Goal: Transaction & Acquisition: Book appointment/travel/reservation

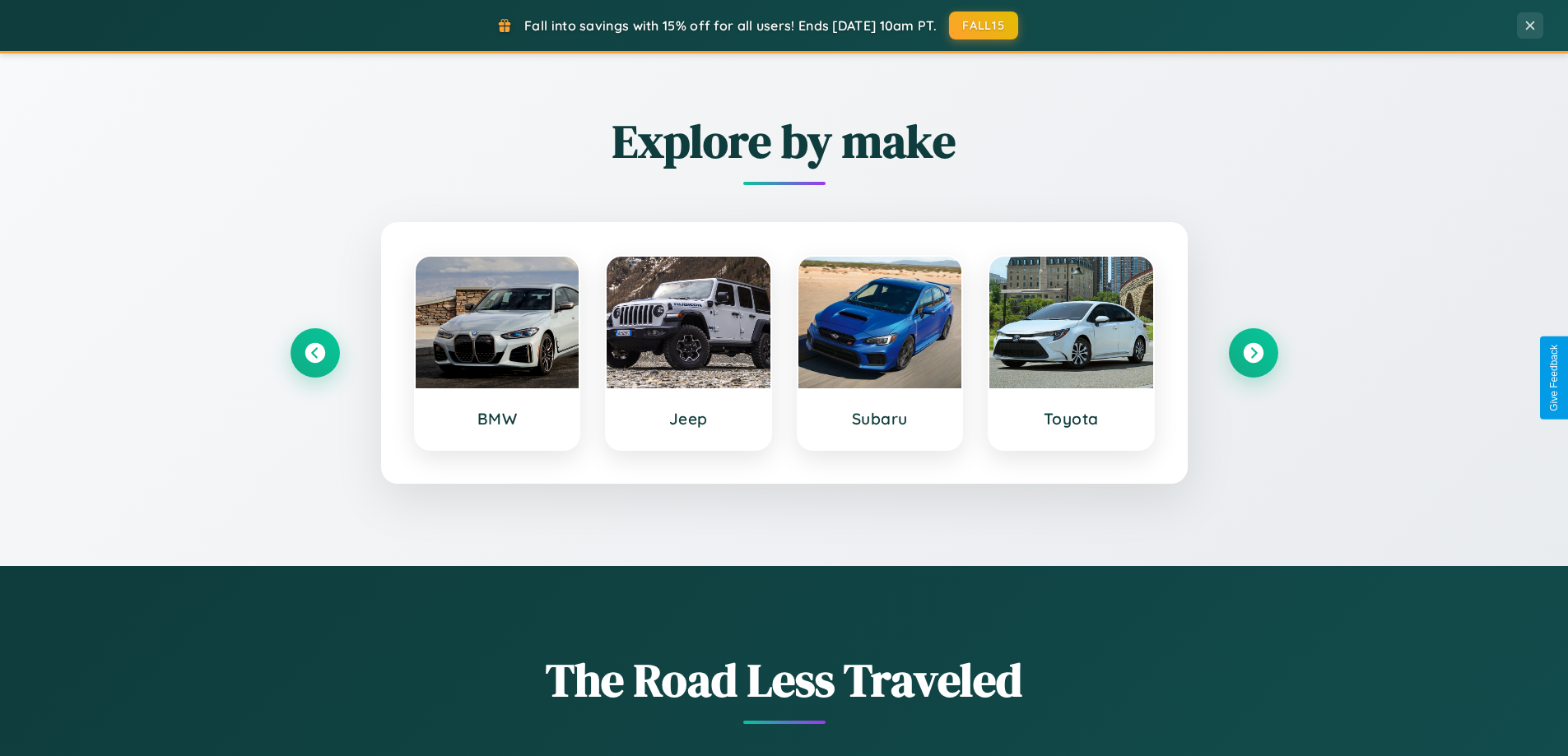
scroll to position [3165, 0]
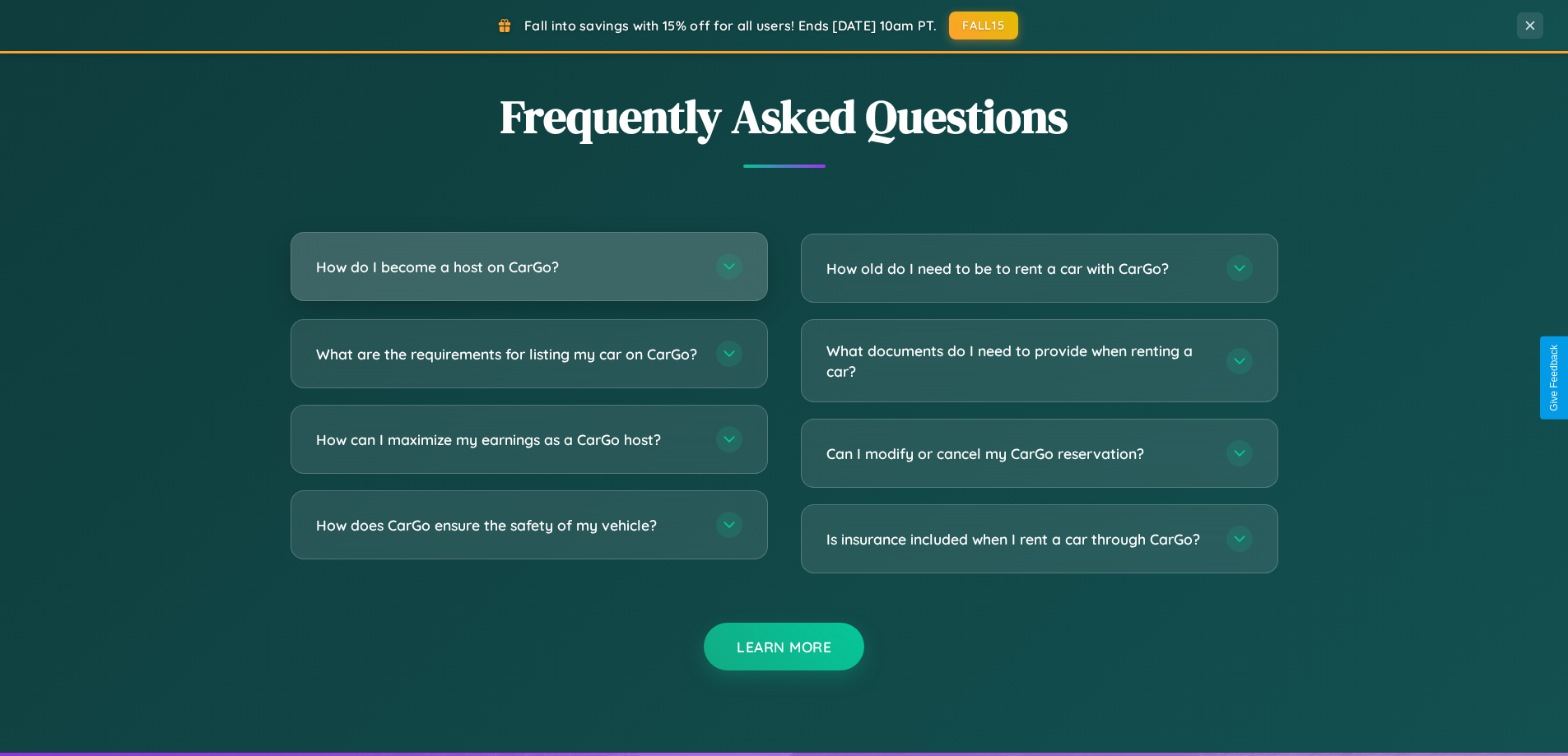
click at [529, 266] on h3 "How do I become a host on CarGo?" at bounding box center [508, 266] width 383 height 20
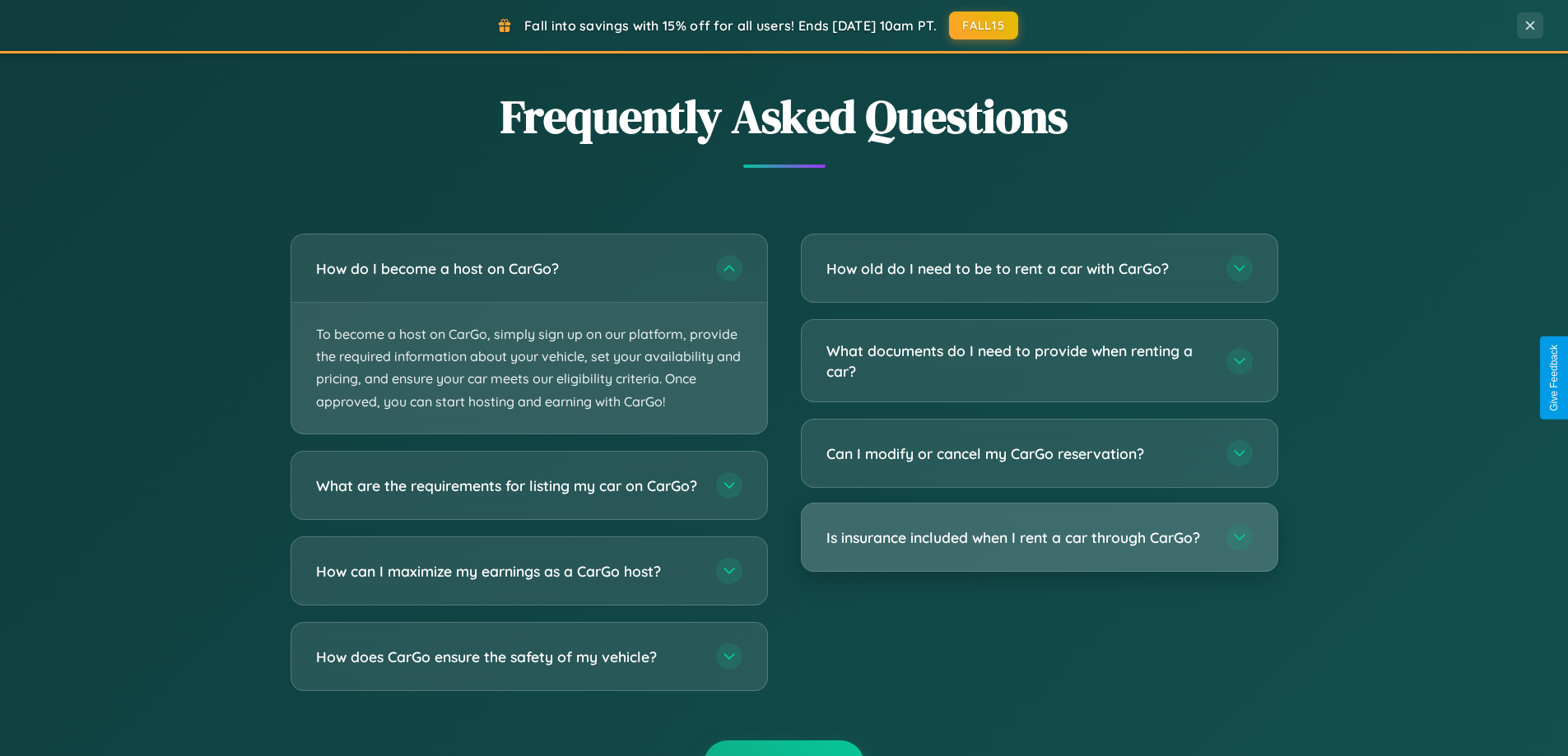
click at [1038, 538] on h3 "Is insurance included when I rent a car through CarGo?" at bounding box center [1017, 537] width 383 height 20
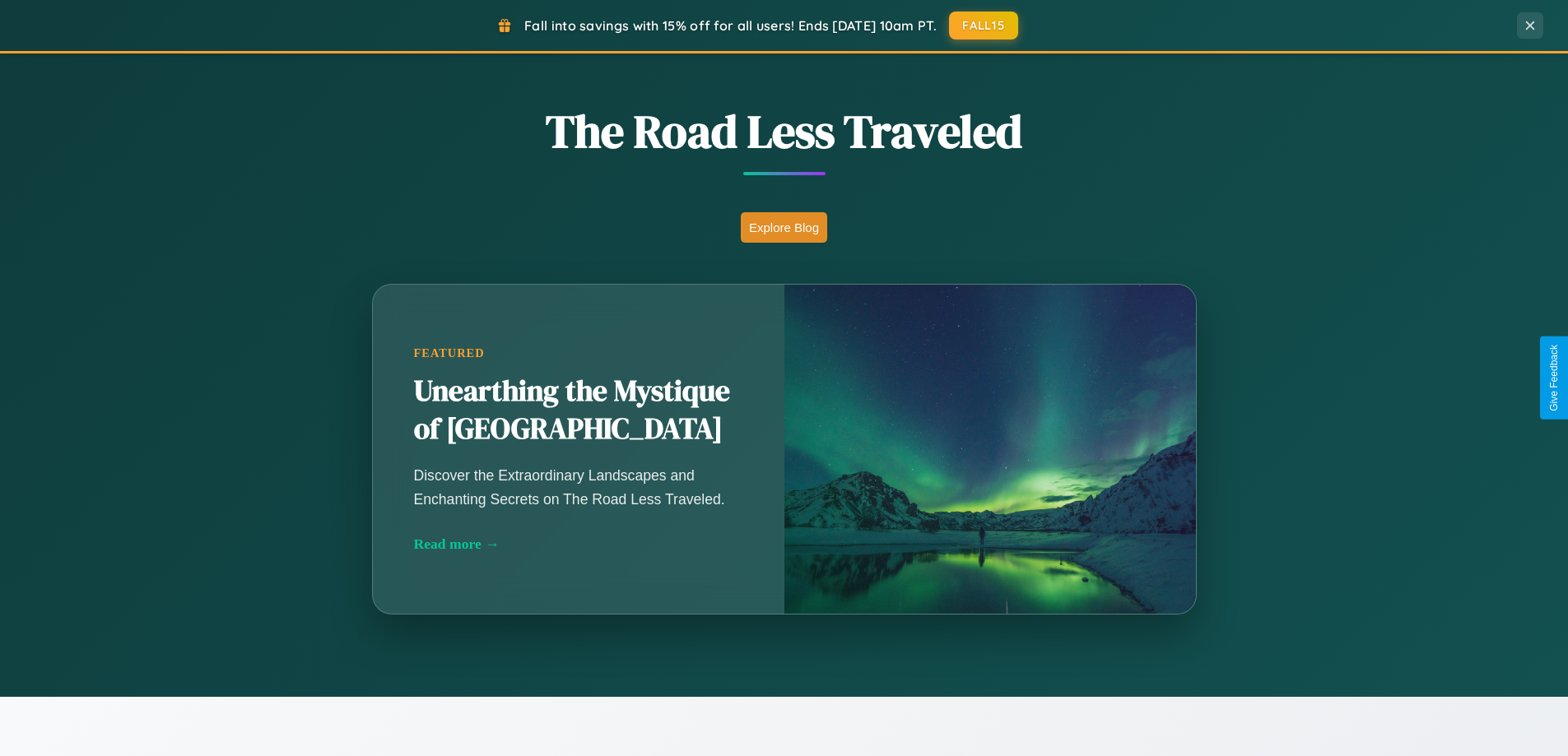
scroll to position [1132, 0]
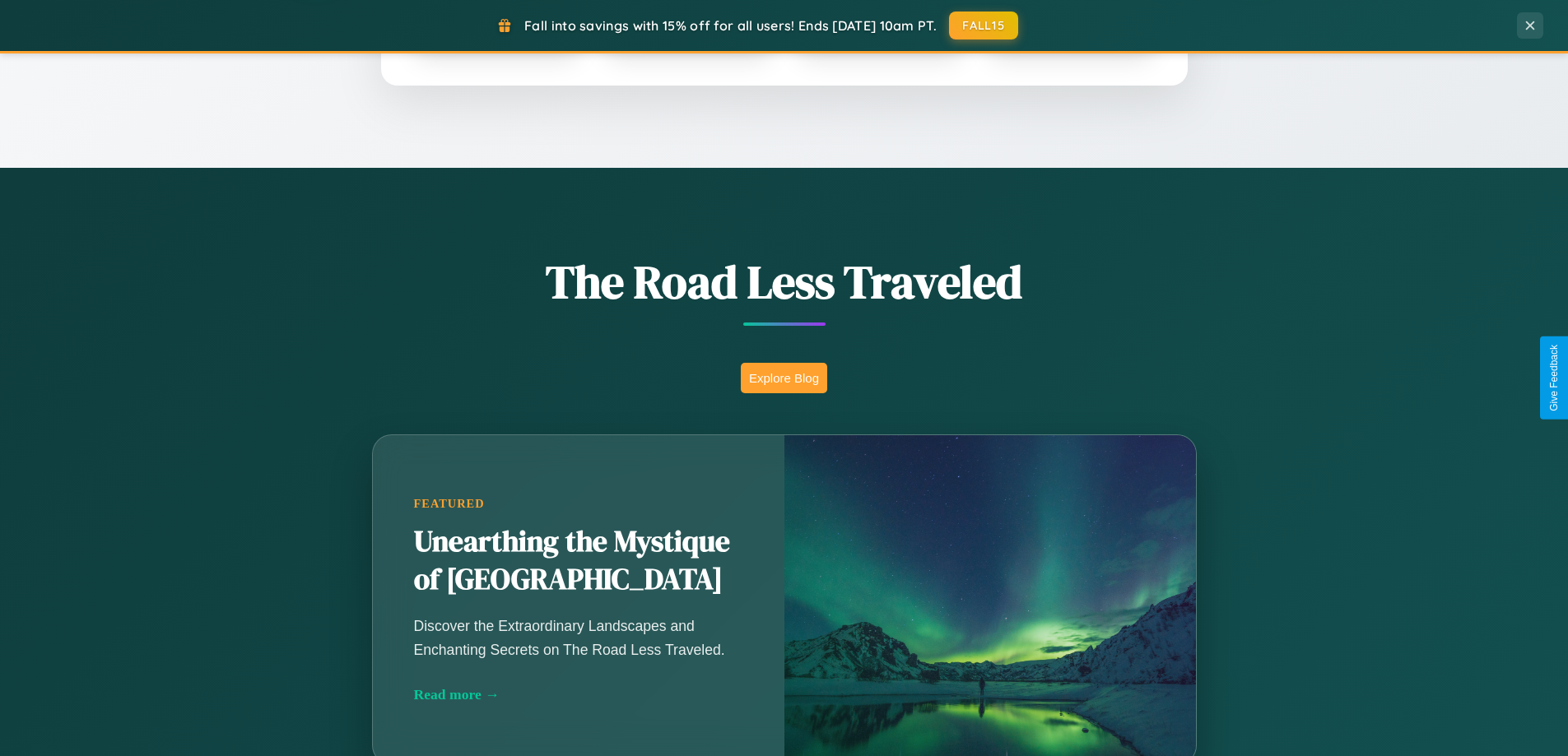
click at [784, 377] on button "Explore Blog" at bounding box center [784, 378] width 87 height 31
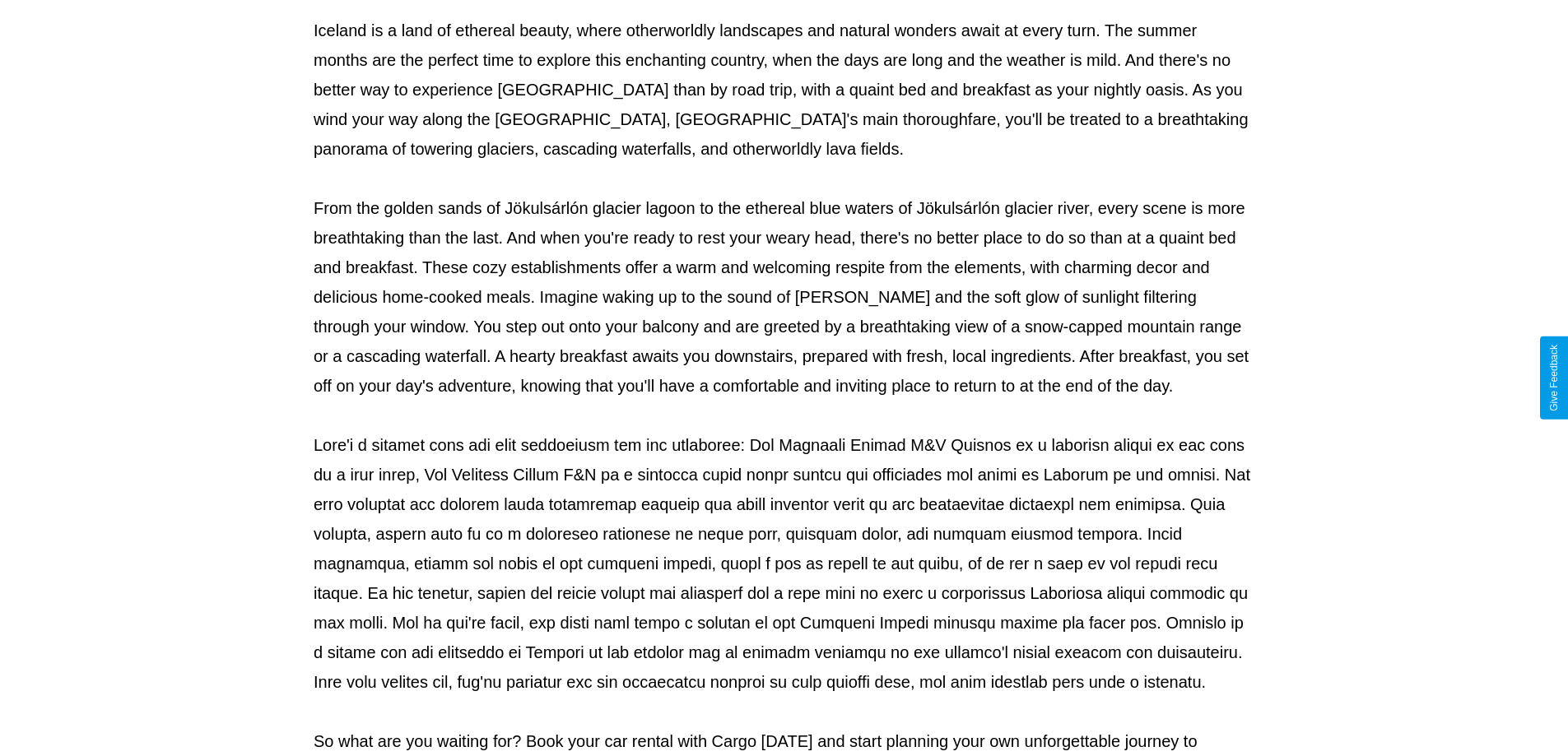
scroll to position [532, 0]
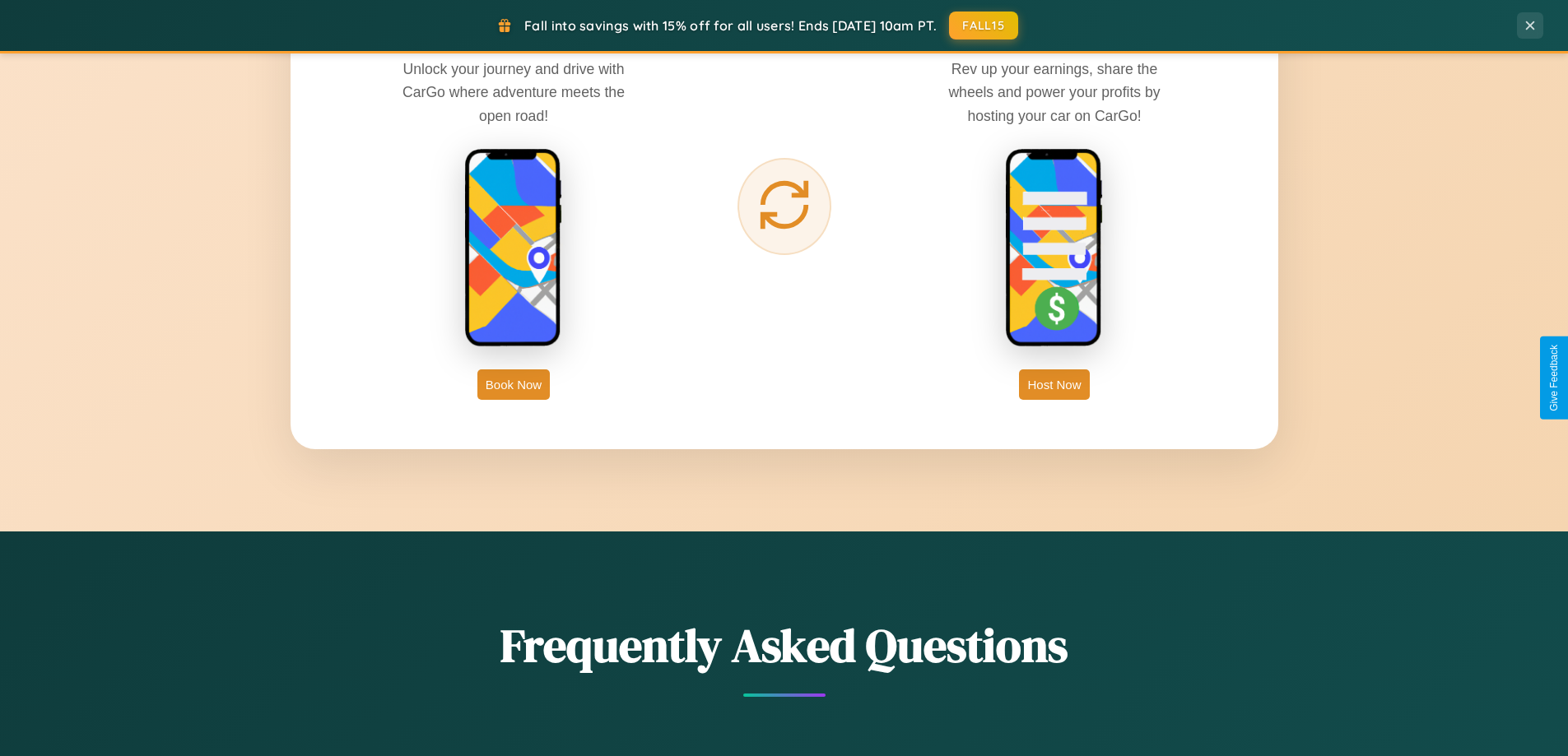
scroll to position [2642, 0]
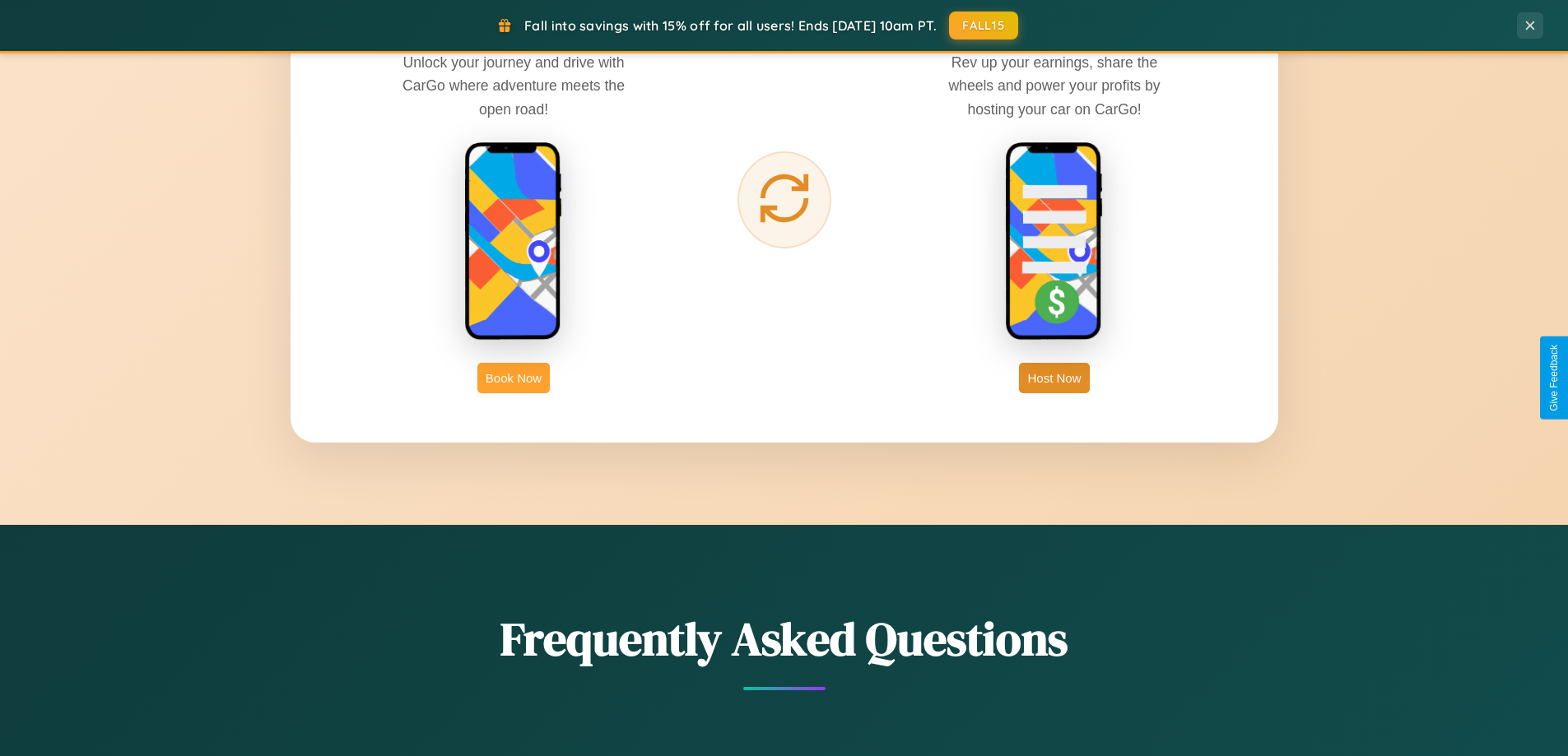
click at [513, 377] on button "Book Now" at bounding box center [513, 378] width 72 height 31
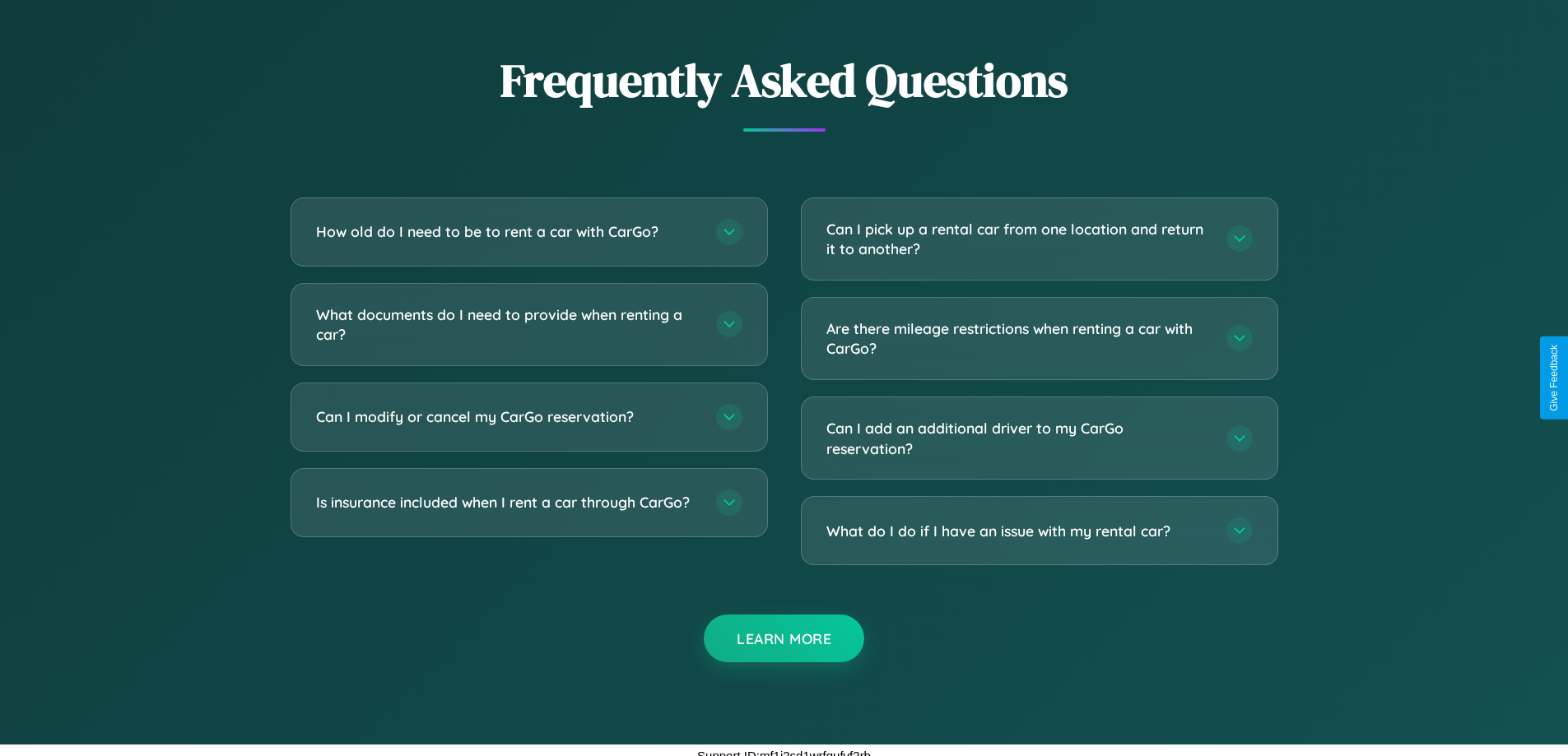
scroll to position [2891, 0]
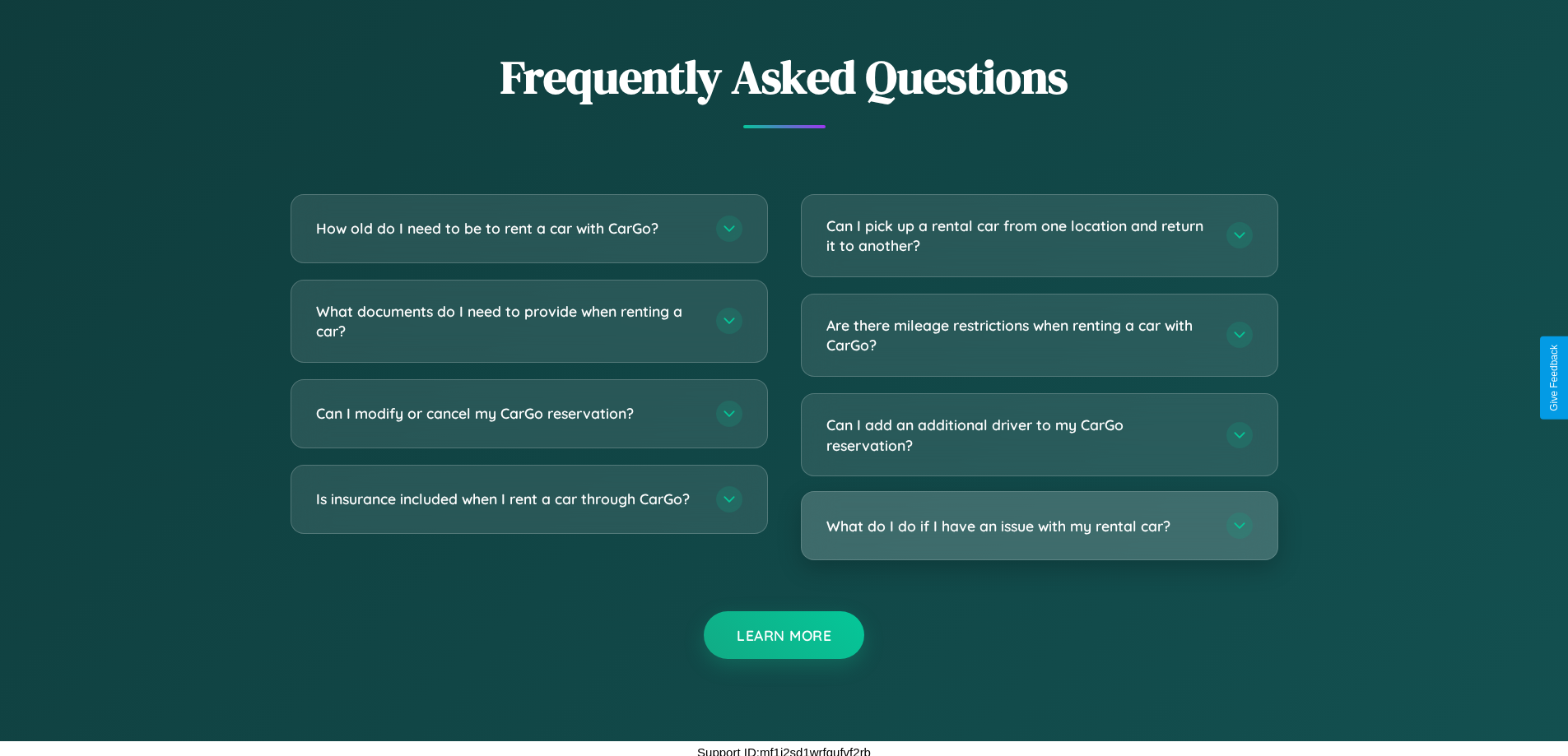
click at [1038, 526] on h3 "What do I do if I have an issue with my rental car?" at bounding box center [1017, 526] width 383 height 20
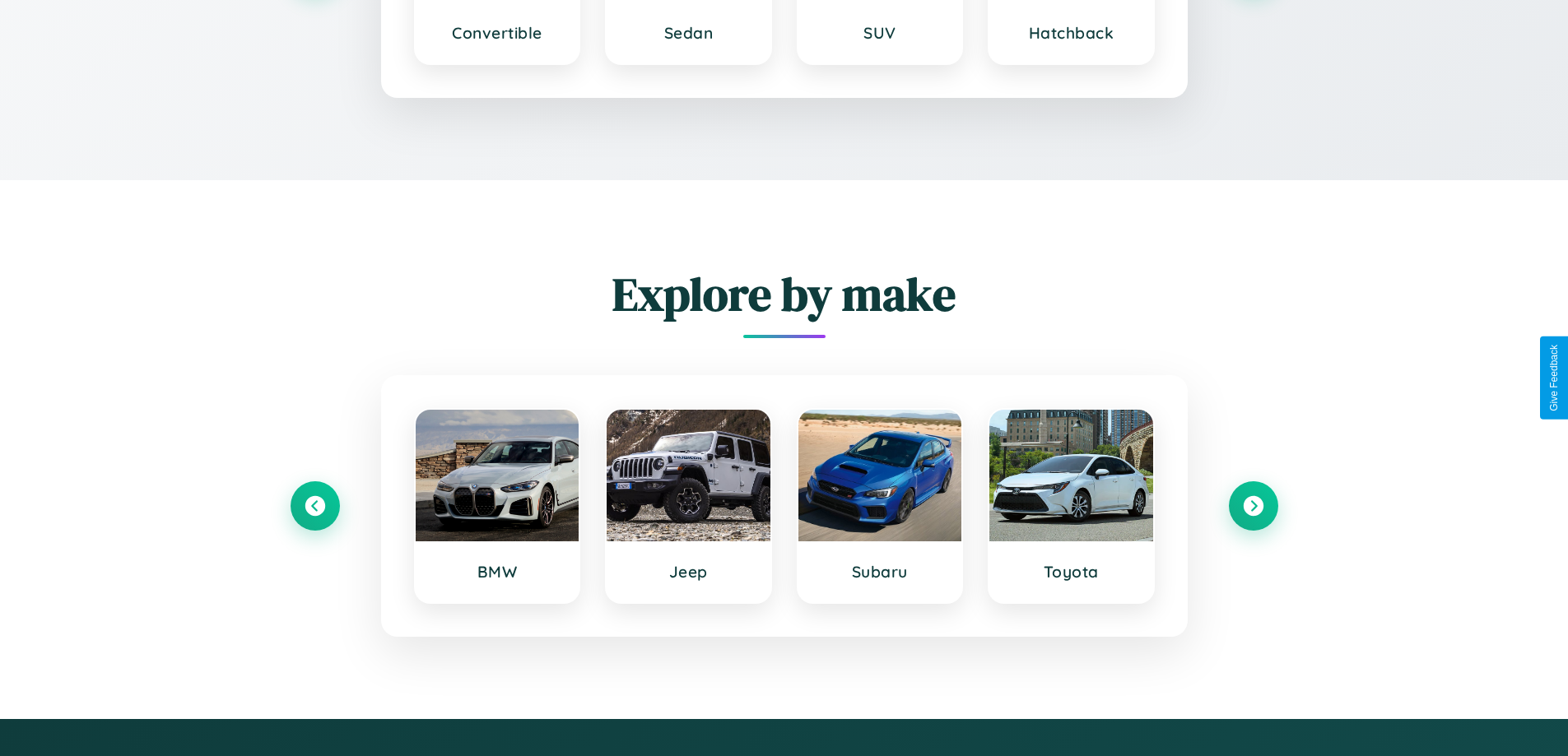
scroll to position [2669, 0]
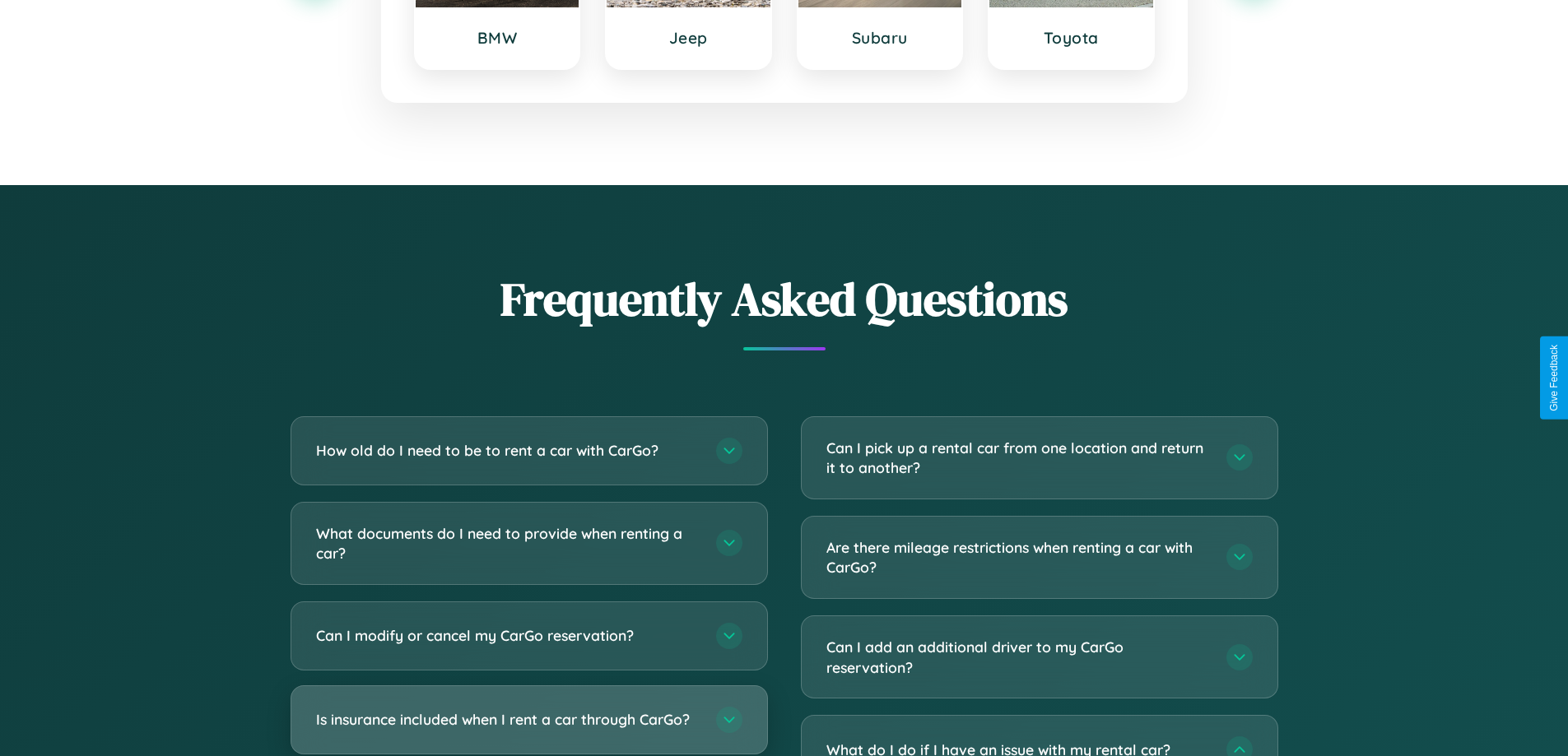
click at [529, 720] on h3 "Is insurance included when I rent a car through CarGo?" at bounding box center [508, 718] width 383 height 20
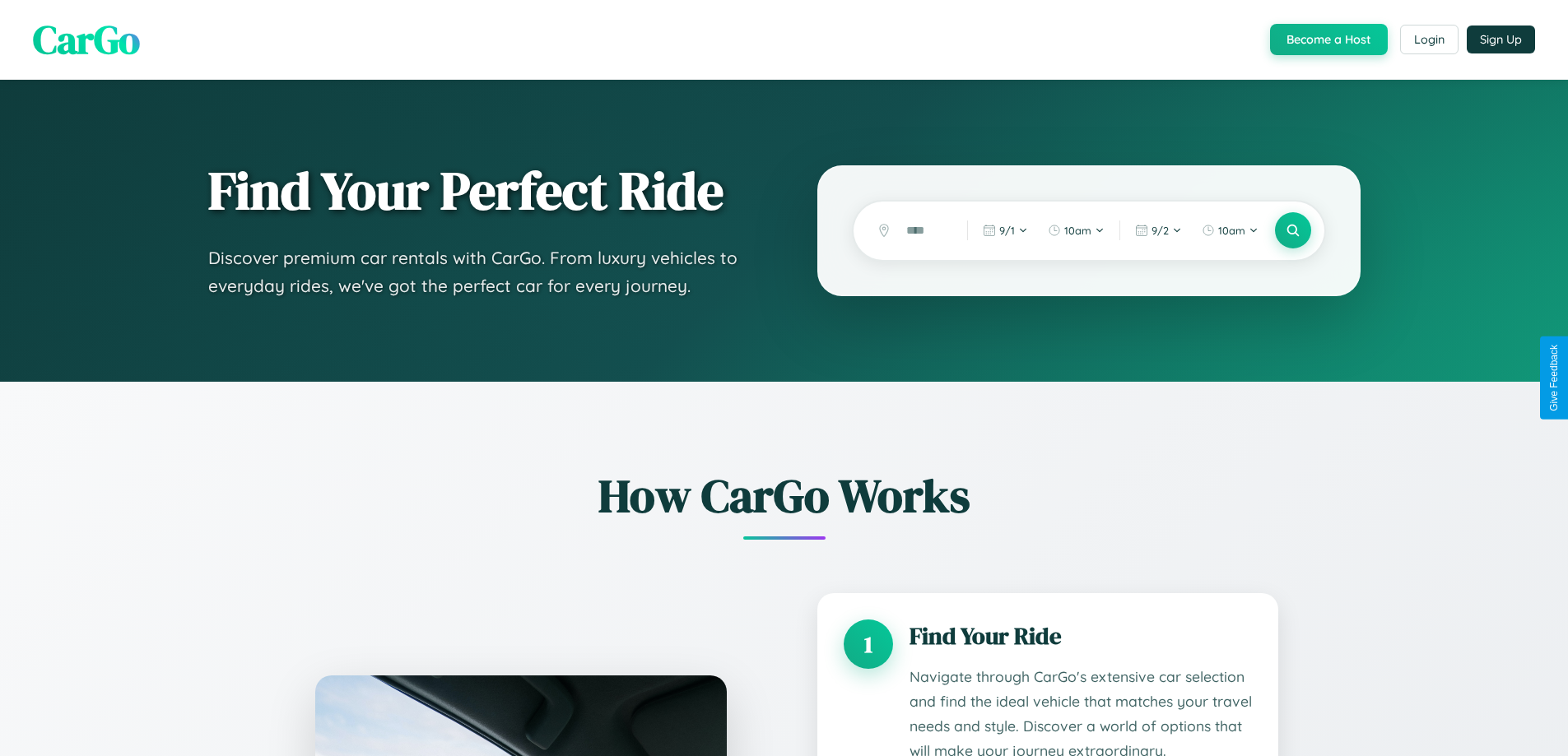
scroll to position [2611, 0]
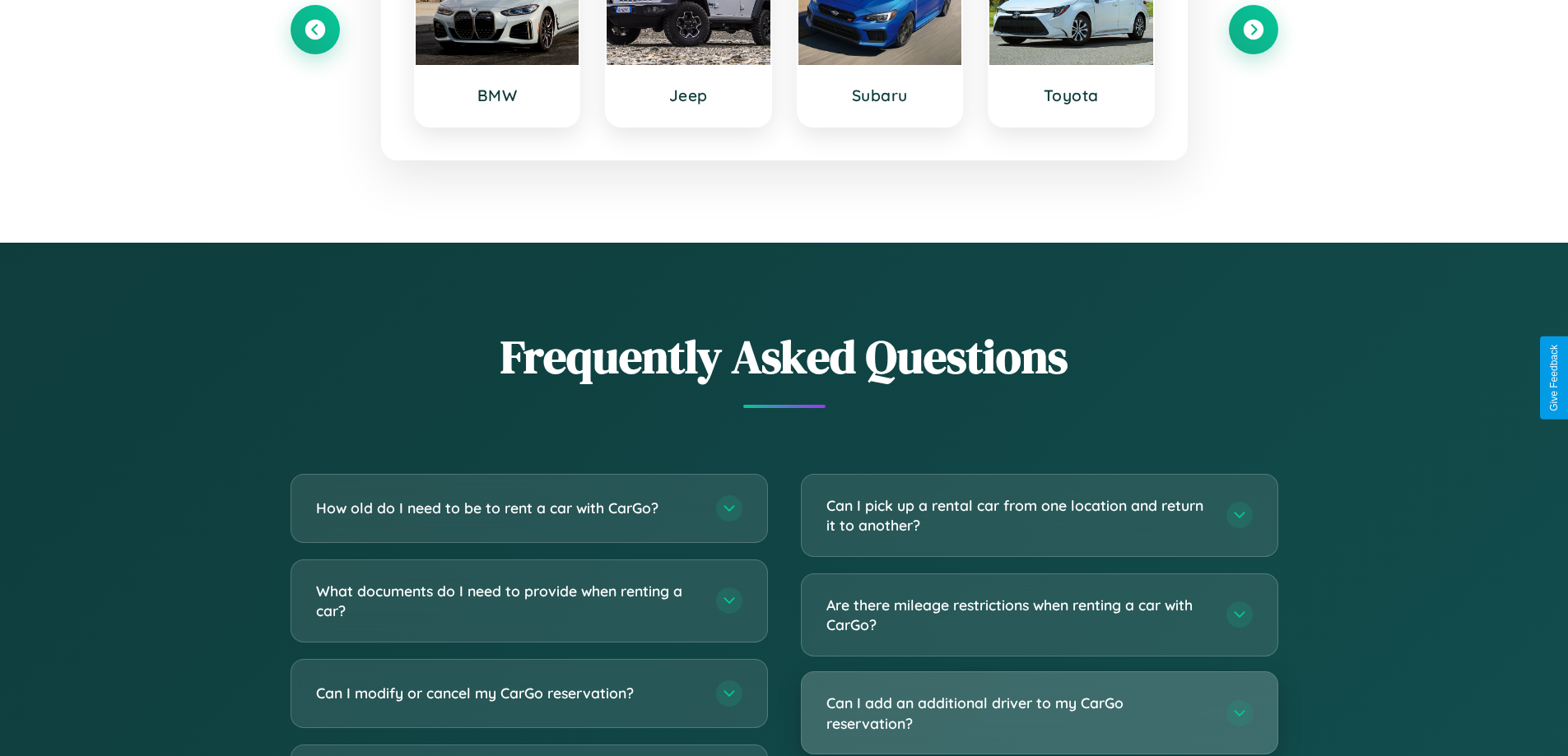
click at [1038, 713] on h3 "Can I add an additional driver to my CarGo reservation?" at bounding box center [1017, 713] width 383 height 40
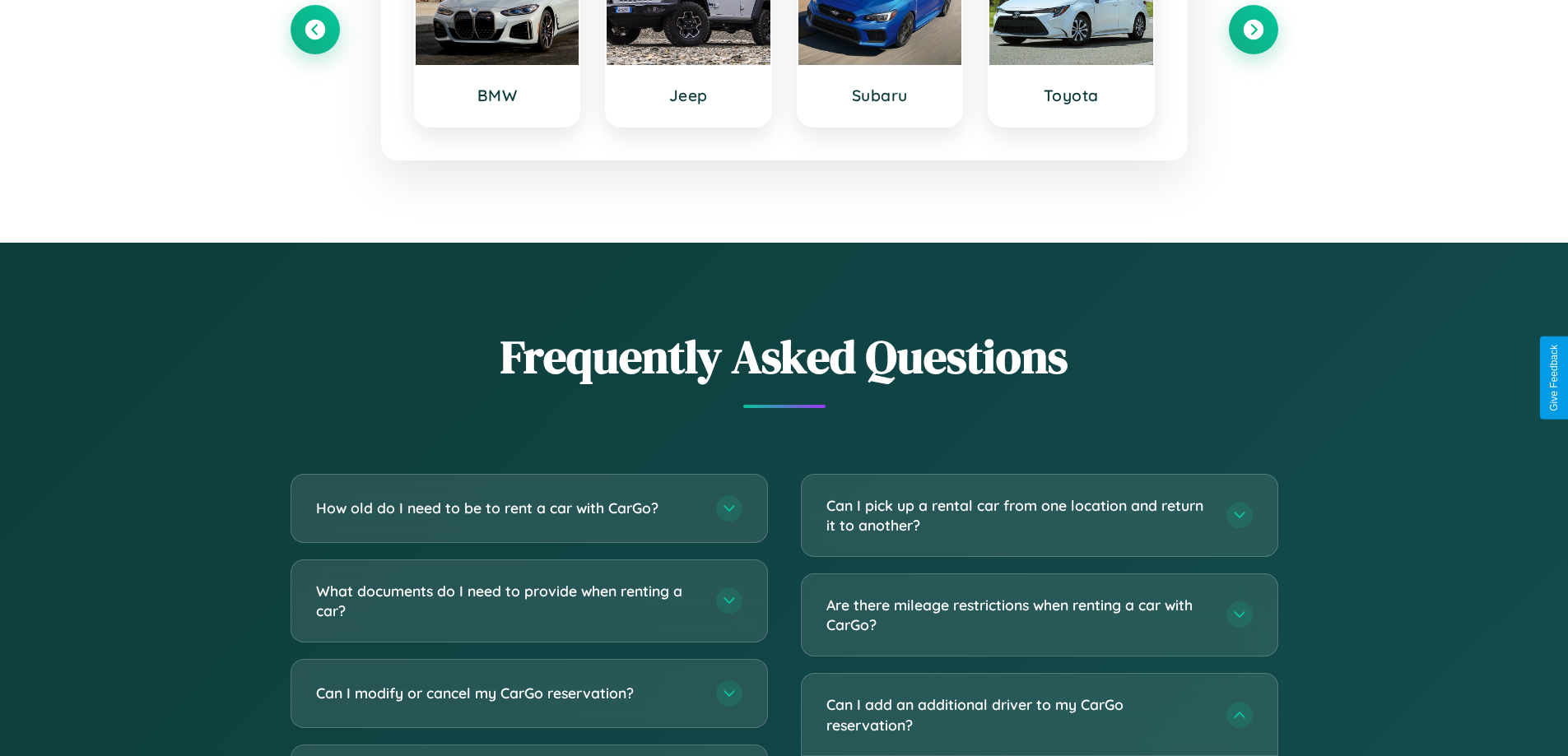
scroll to position [0, 0]
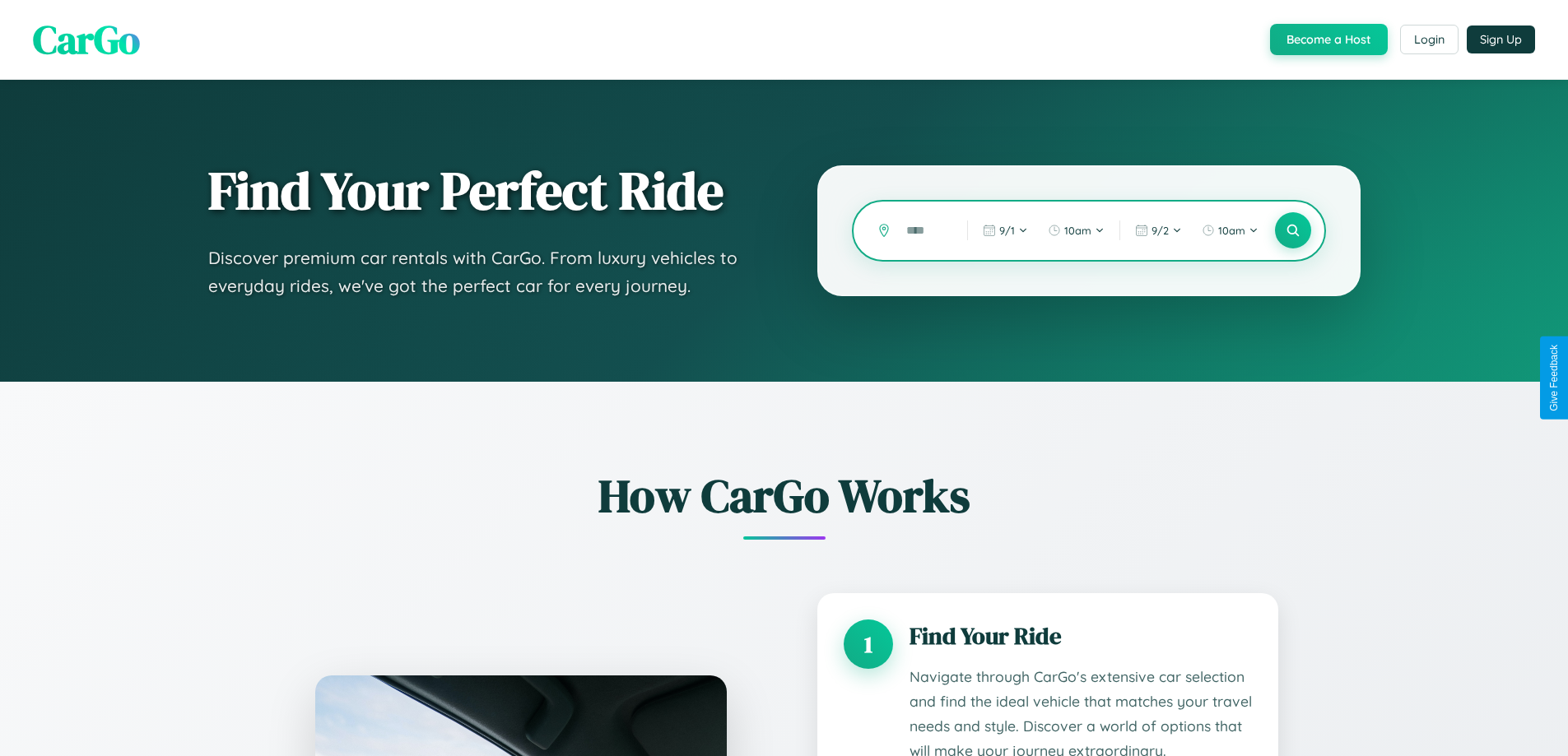
click at [924, 230] on input "text" at bounding box center [924, 230] width 53 height 29
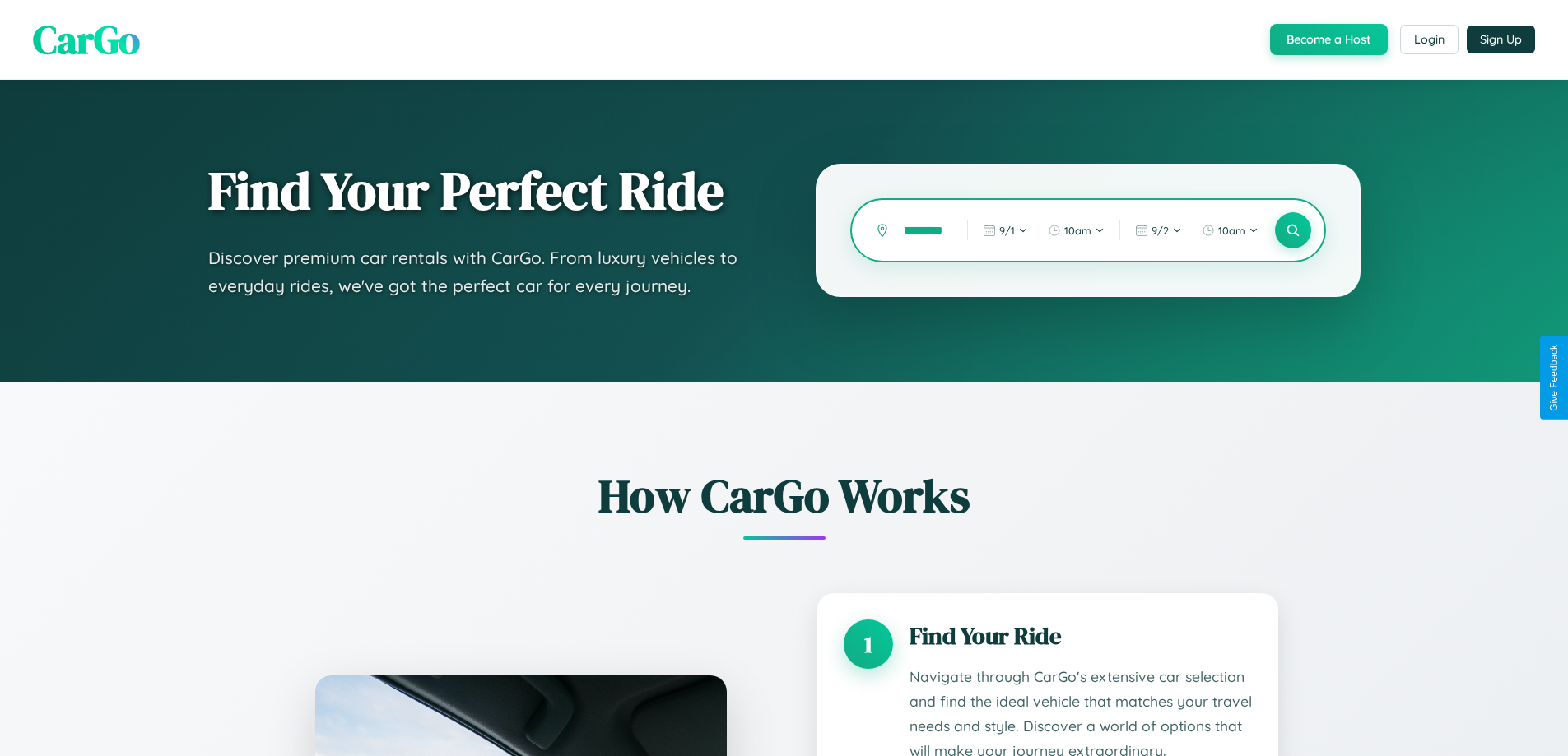
scroll to position [0, 19]
type input "*********"
click at [1292, 230] on icon at bounding box center [1292, 230] width 15 height 15
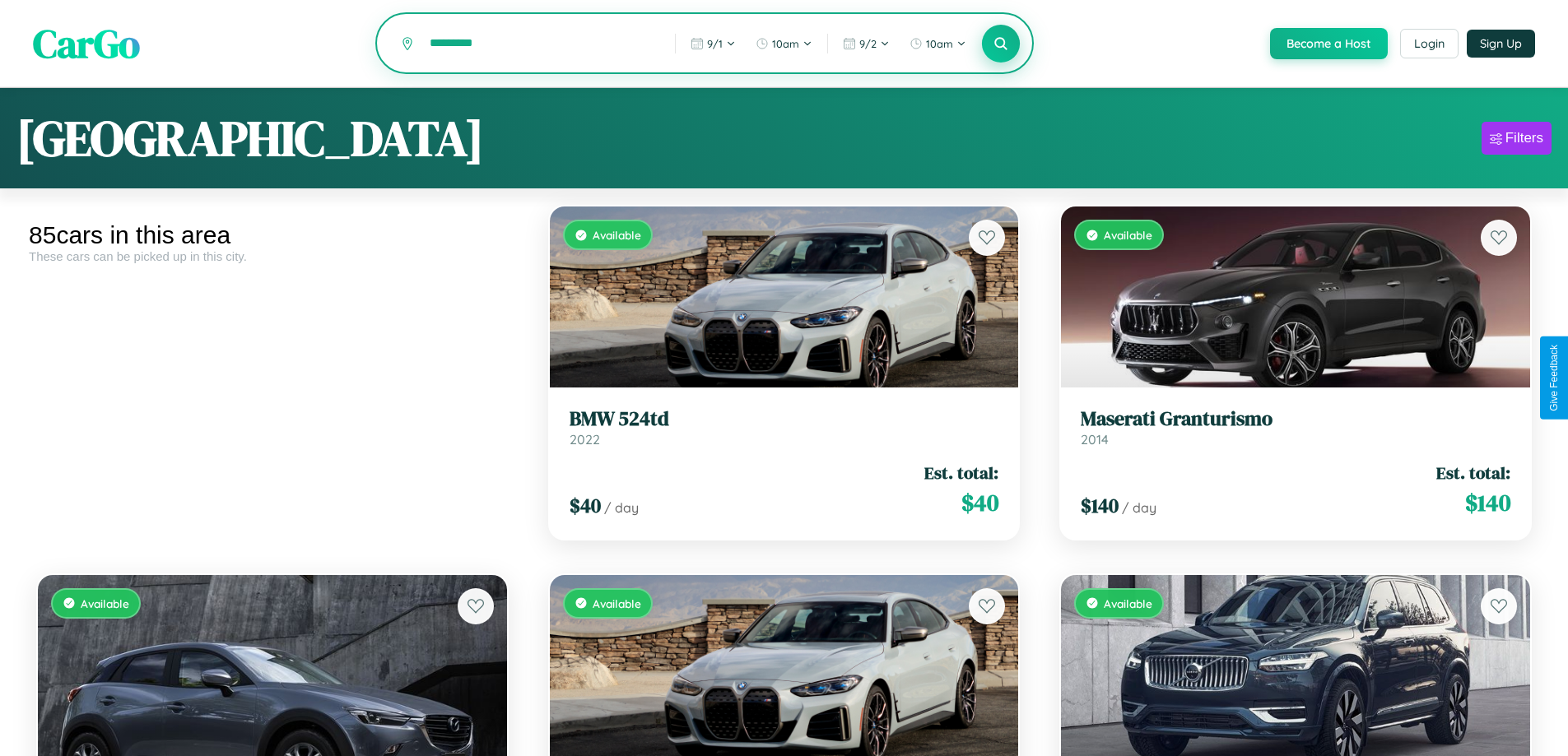
type input "*********"
click at [1000, 44] on icon at bounding box center [1001, 43] width 15 height 15
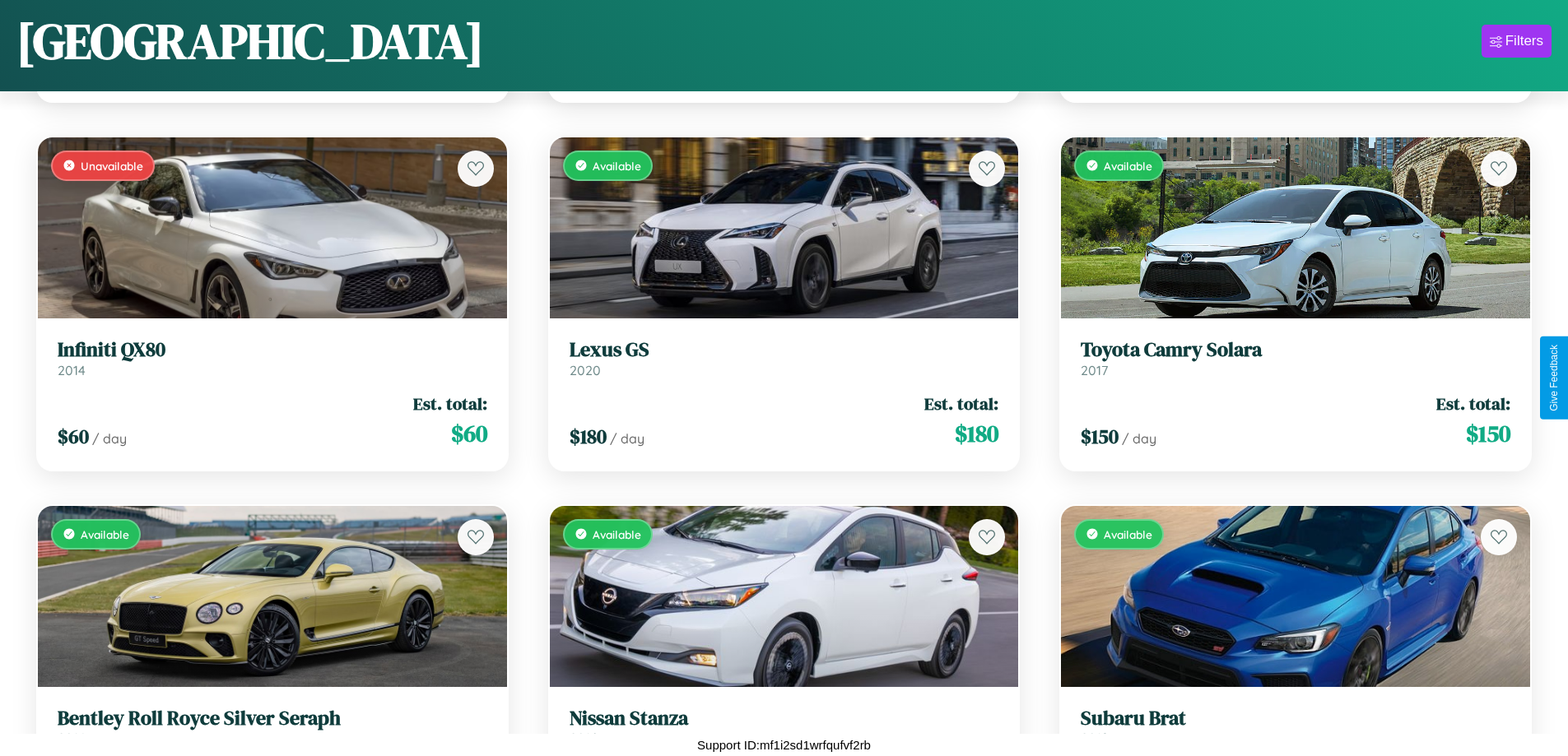
scroll to position [7228, 0]
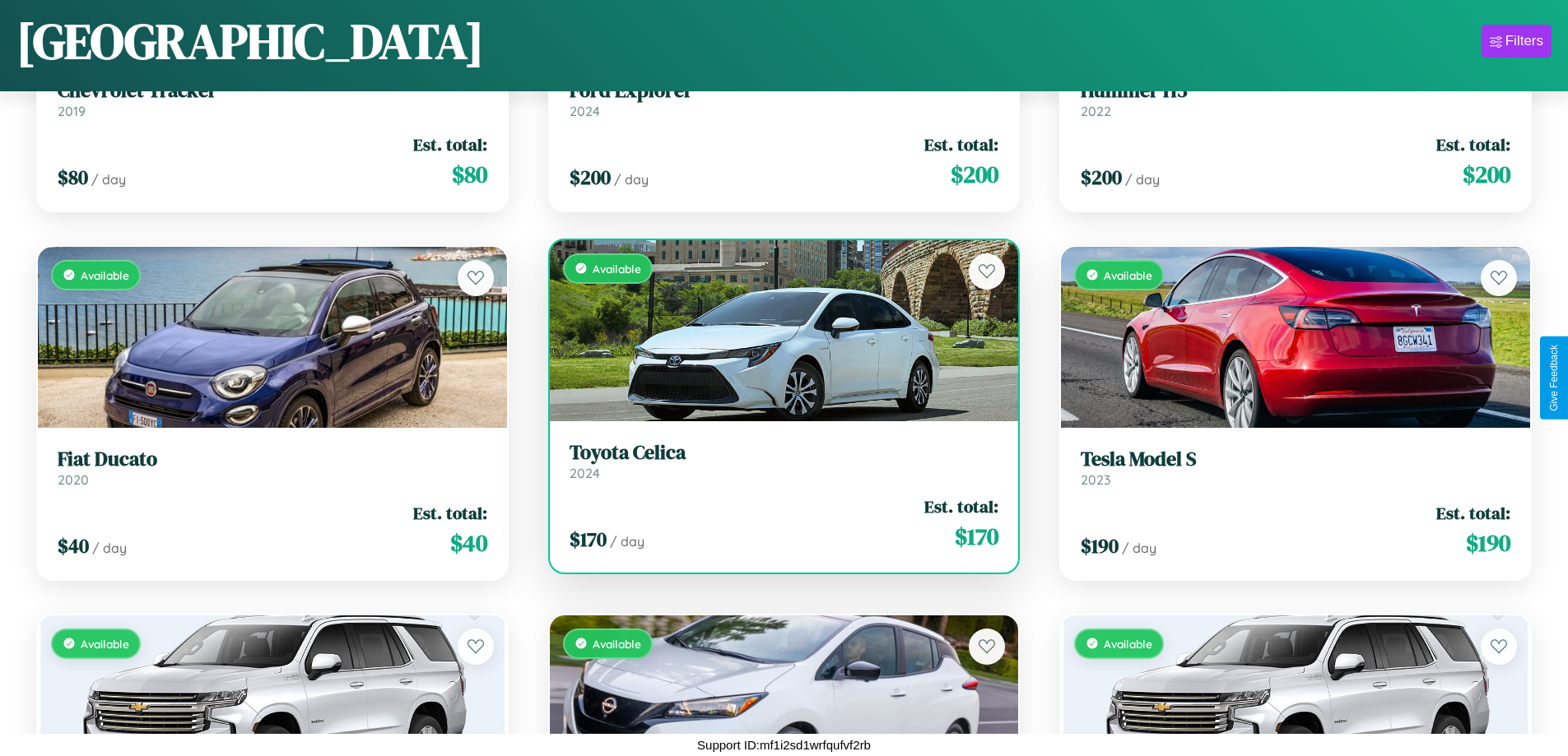
click at [777, 461] on h3 "Toyota Celica" at bounding box center [784, 452] width 429 height 24
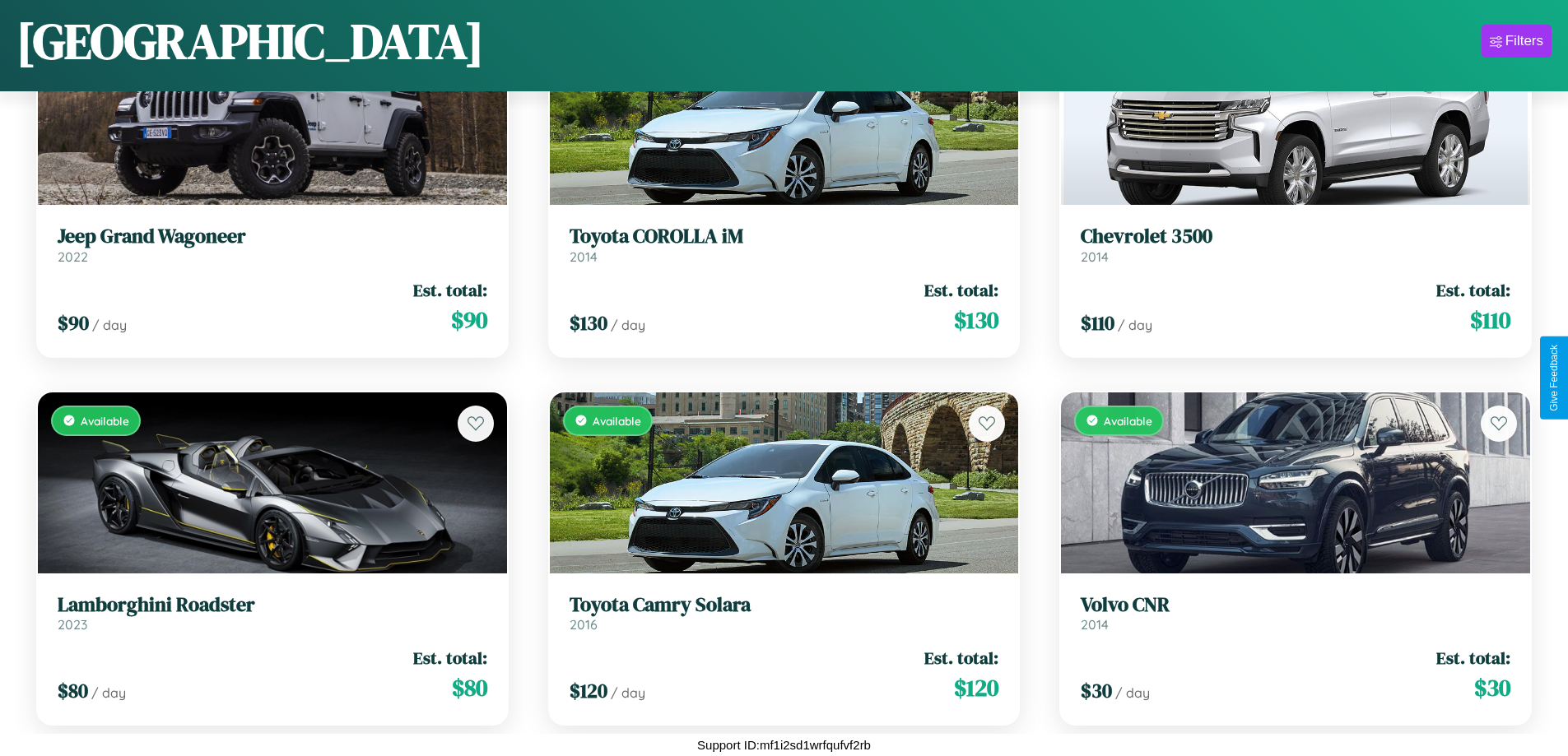
scroll to position [3546, 0]
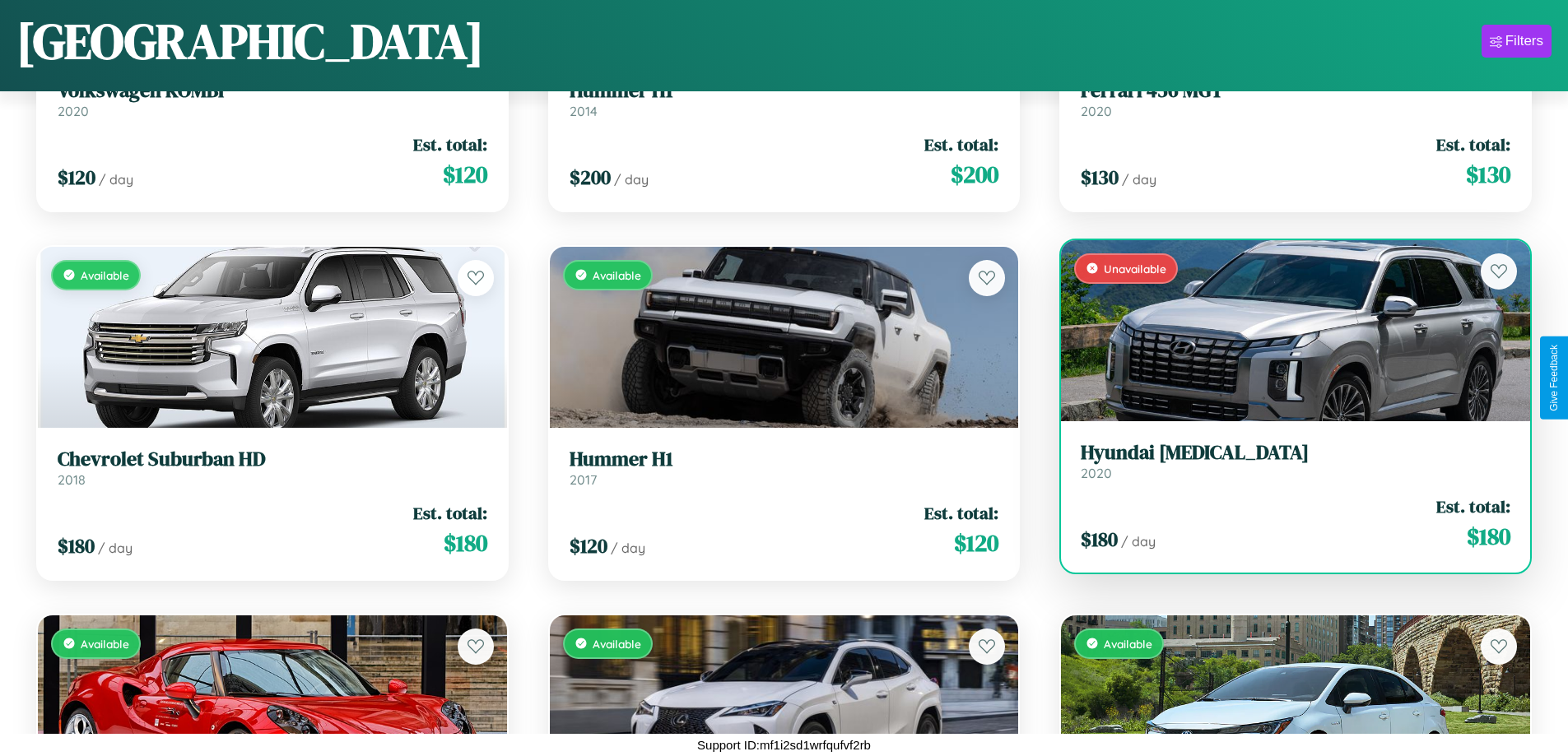
click at [1284, 337] on div "Unavailable" at bounding box center [1295, 331] width 469 height 181
click at [1284, 331] on div "Unavailable" at bounding box center [1295, 331] width 469 height 181
click at [1284, 330] on div "Unavailable" at bounding box center [1295, 331] width 469 height 181
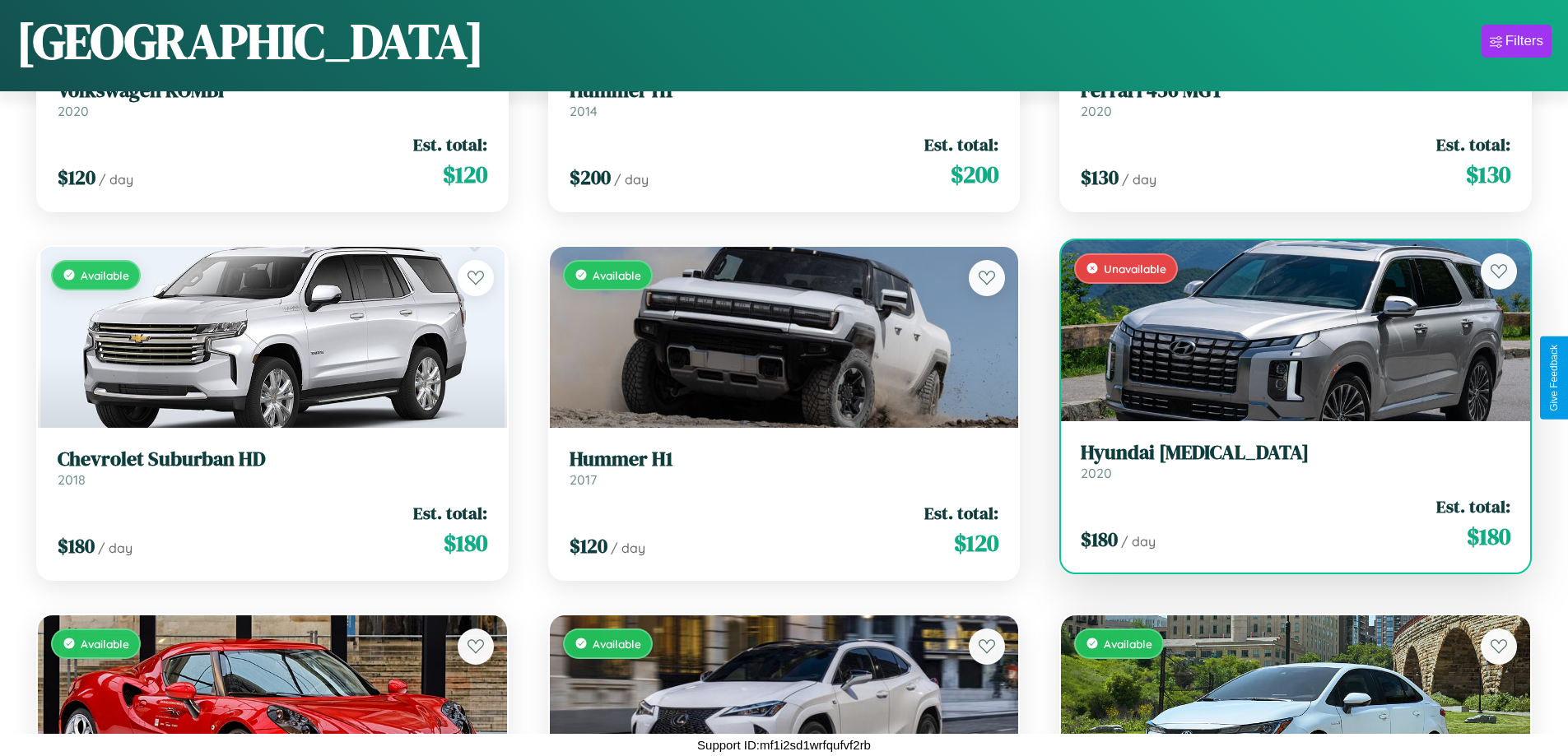
click at [1284, 330] on div "Unavailable" at bounding box center [1295, 331] width 469 height 181
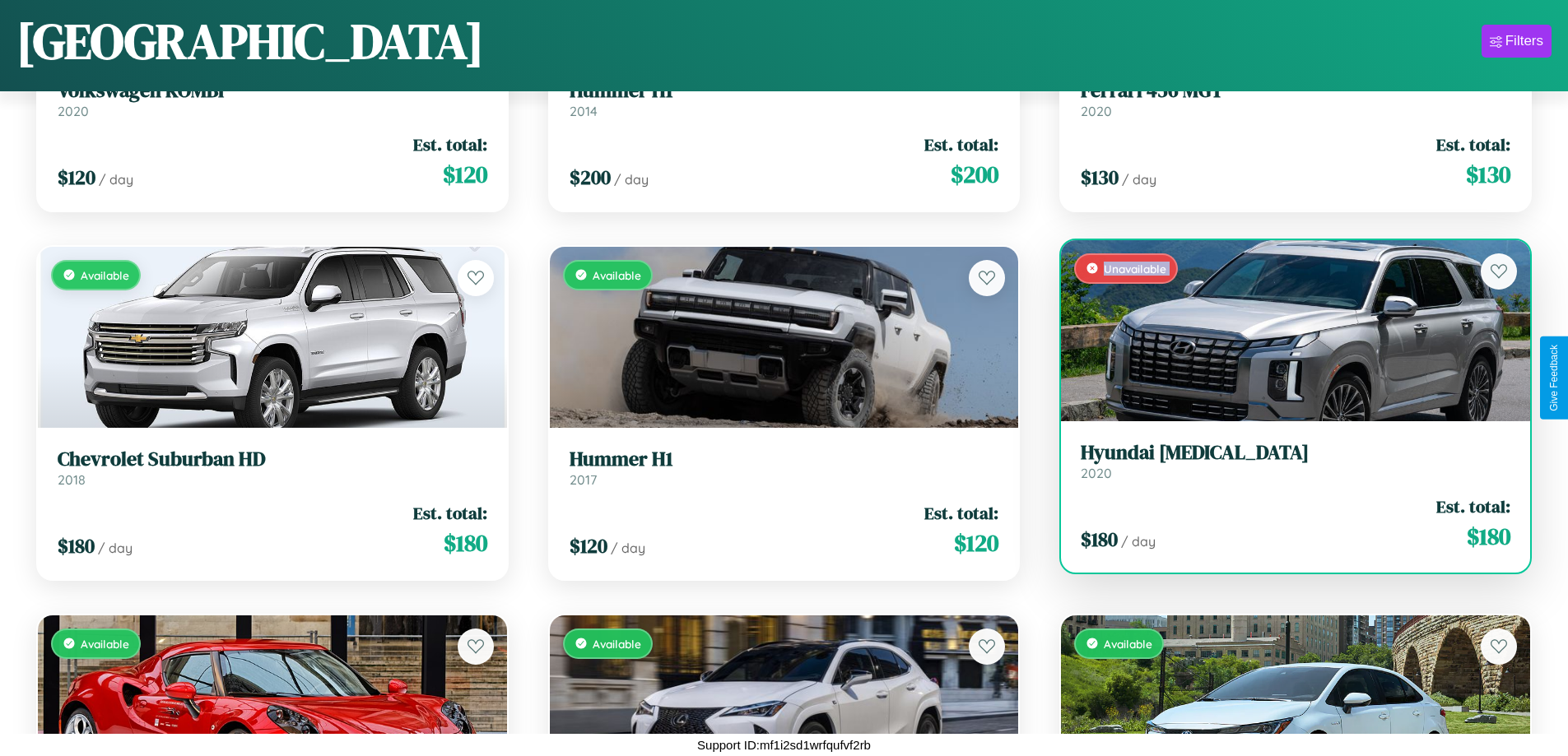
click at [1284, 330] on div "Unavailable" at bounding box center [1295, 331] width 469 height 181
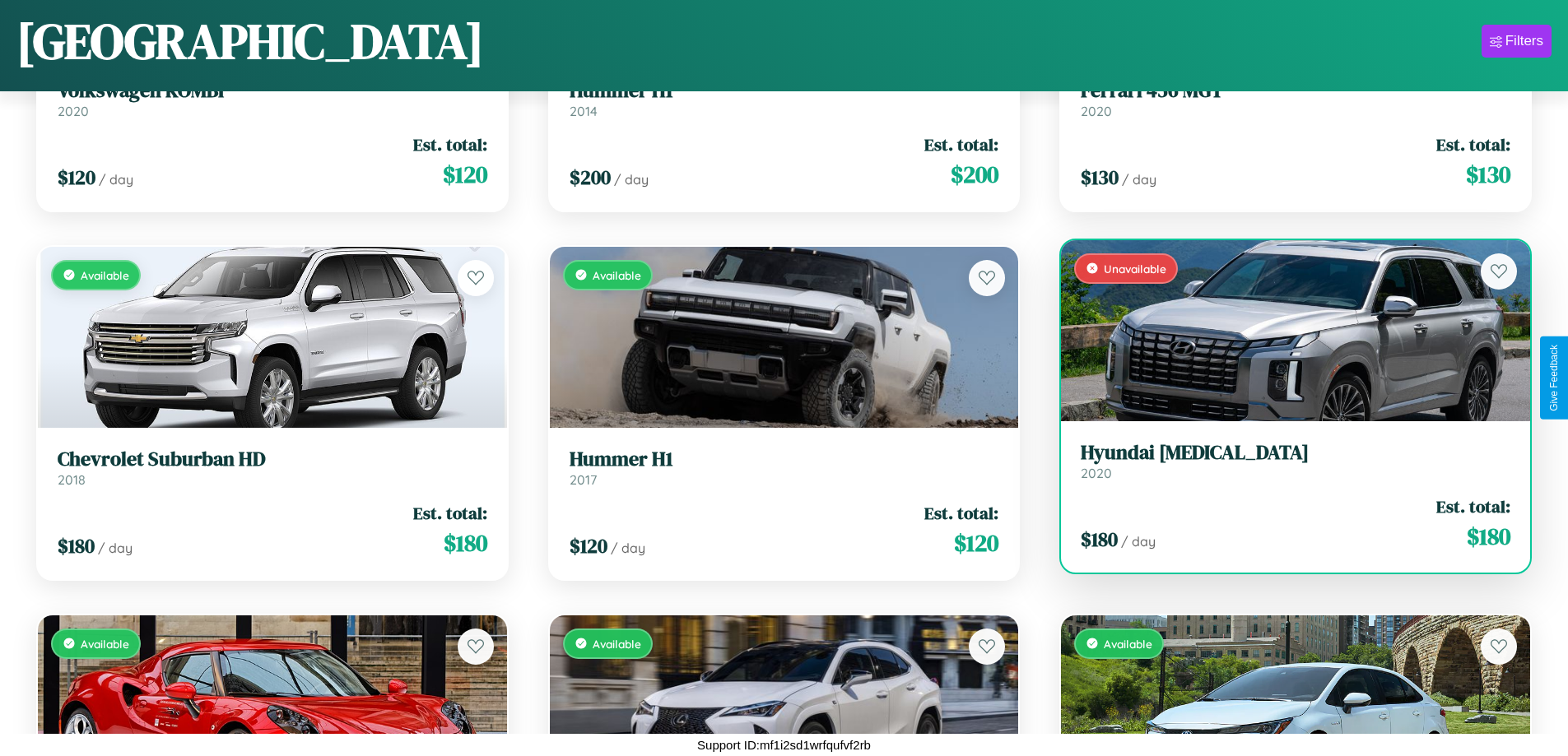
click at [1284, 330] on div "Unavailable" at bounding box center [1295, 331] width 469 height 181
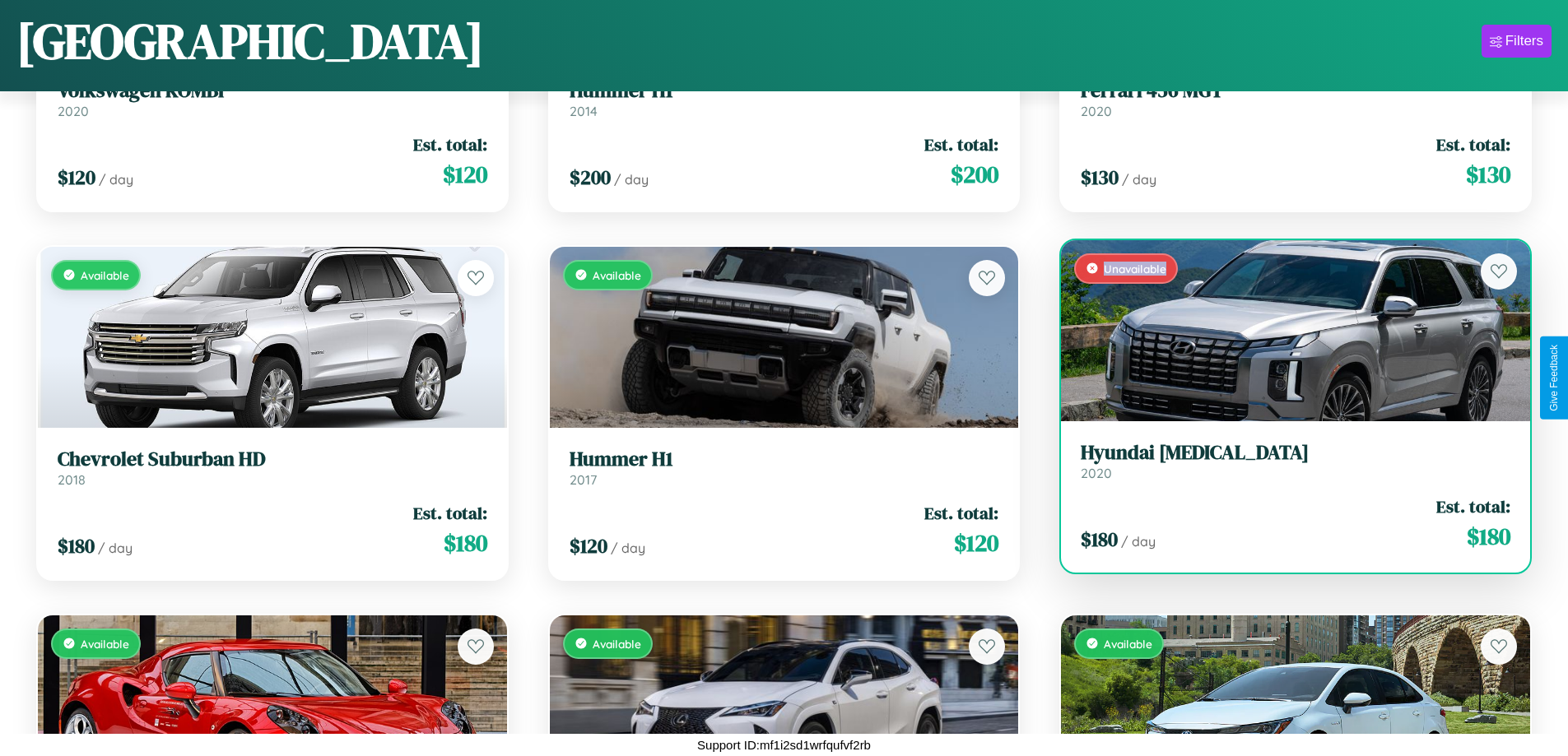
click at [1284, 330] on div "Unavailable" at bounding box center [1295, 331] width 469 height 181
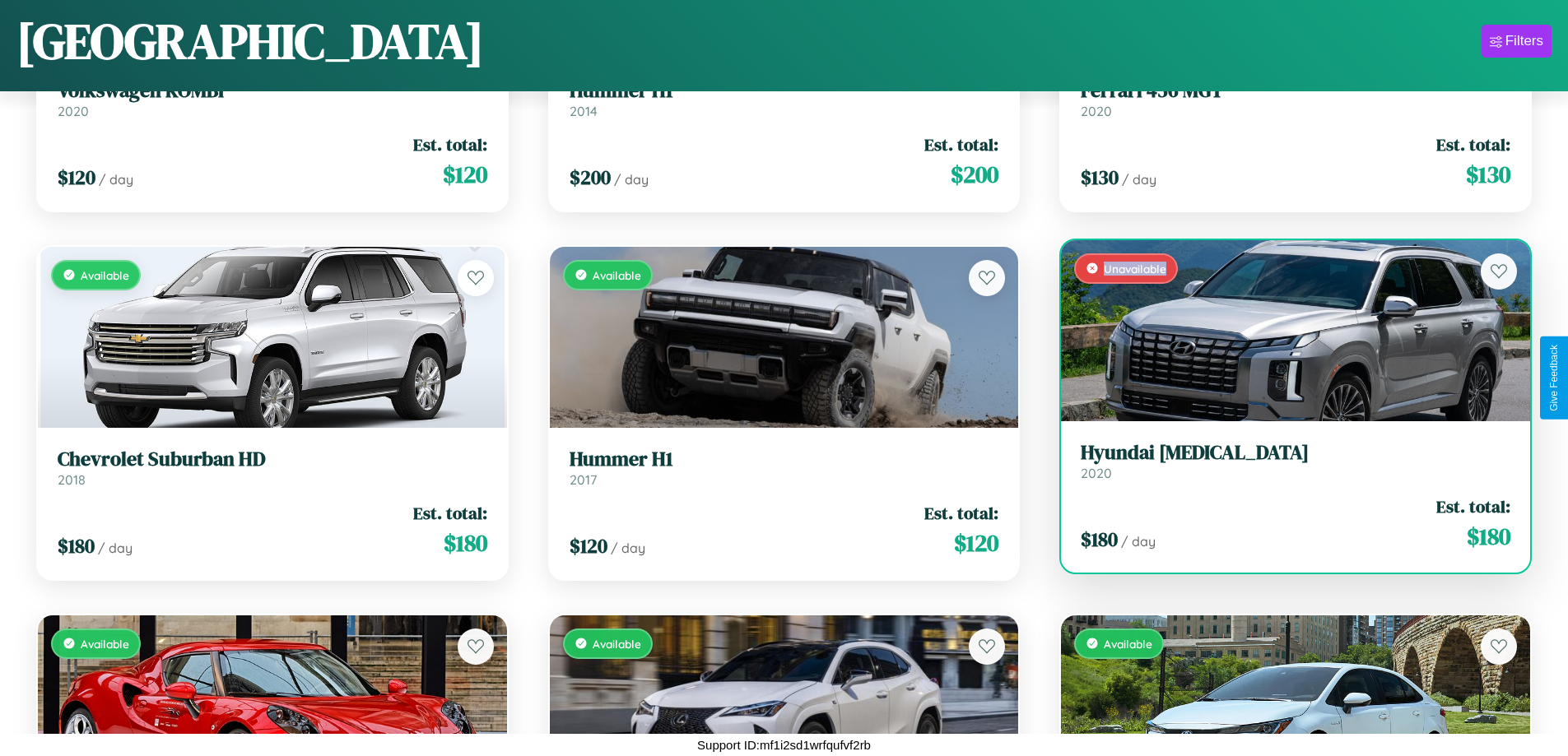
click at [1284, 461] on h3 "Hyundai Sonata" at bounding box center [1295, 452] width 429 height 24
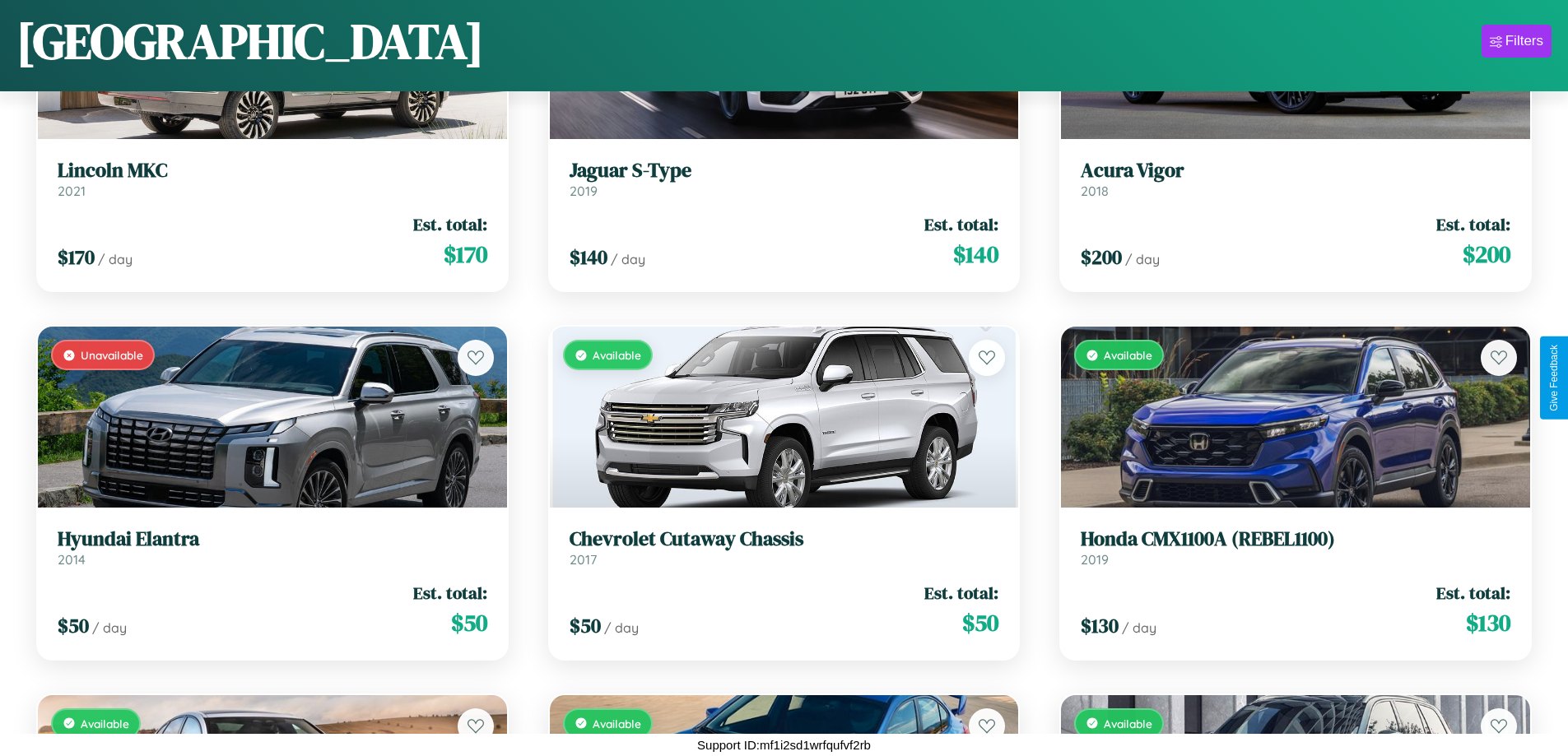
scroll to position [7228, 0]
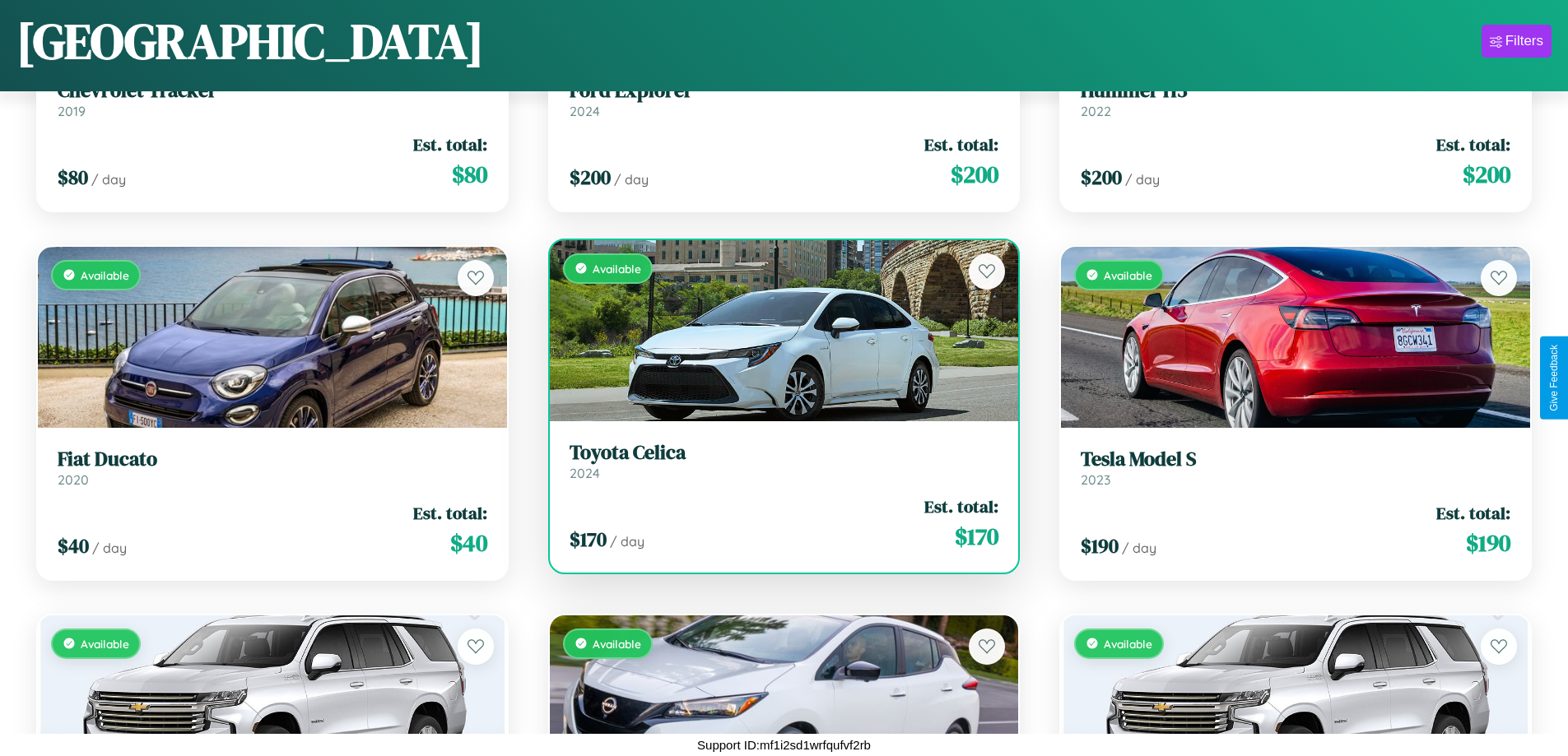
click at [777, 461] on h3 "Toyota Celica" at bounding box center [784, 452] width 429 height 24
